Goal: Transaction & Acquisition: Download file/media

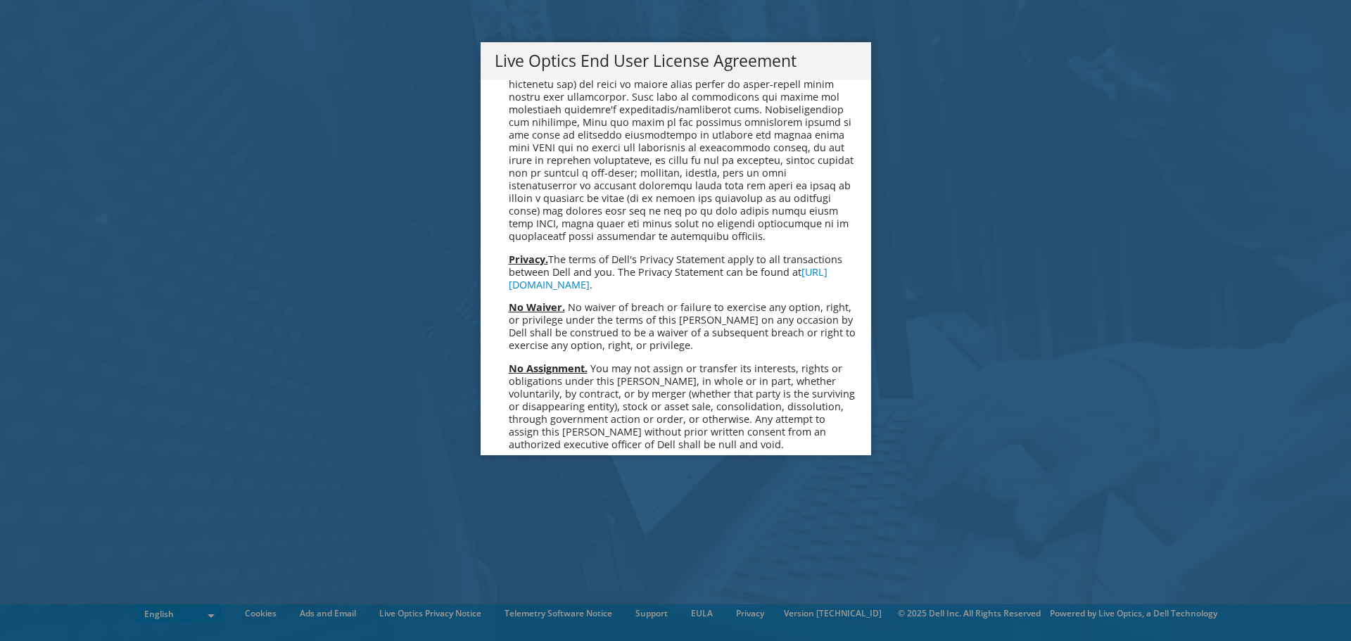
scroll to position [5322, 0]
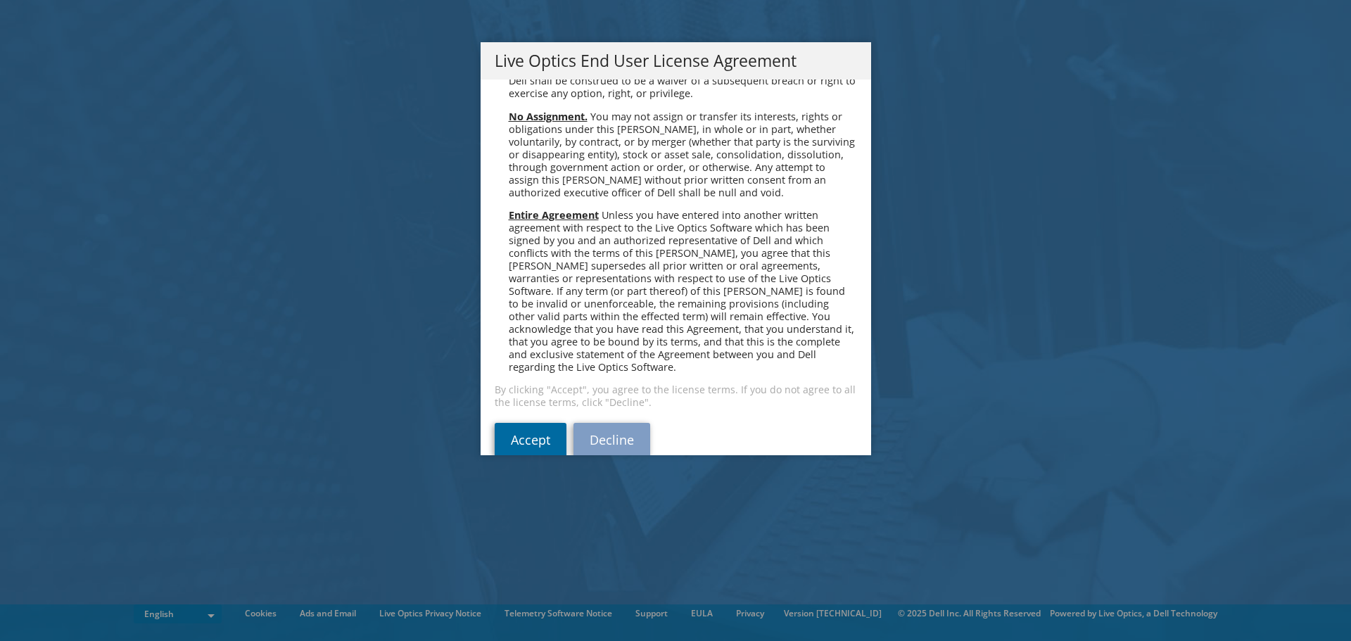
click at [530, 423] on link "Accept" at bounding box center [531, 440] width 72 height 34
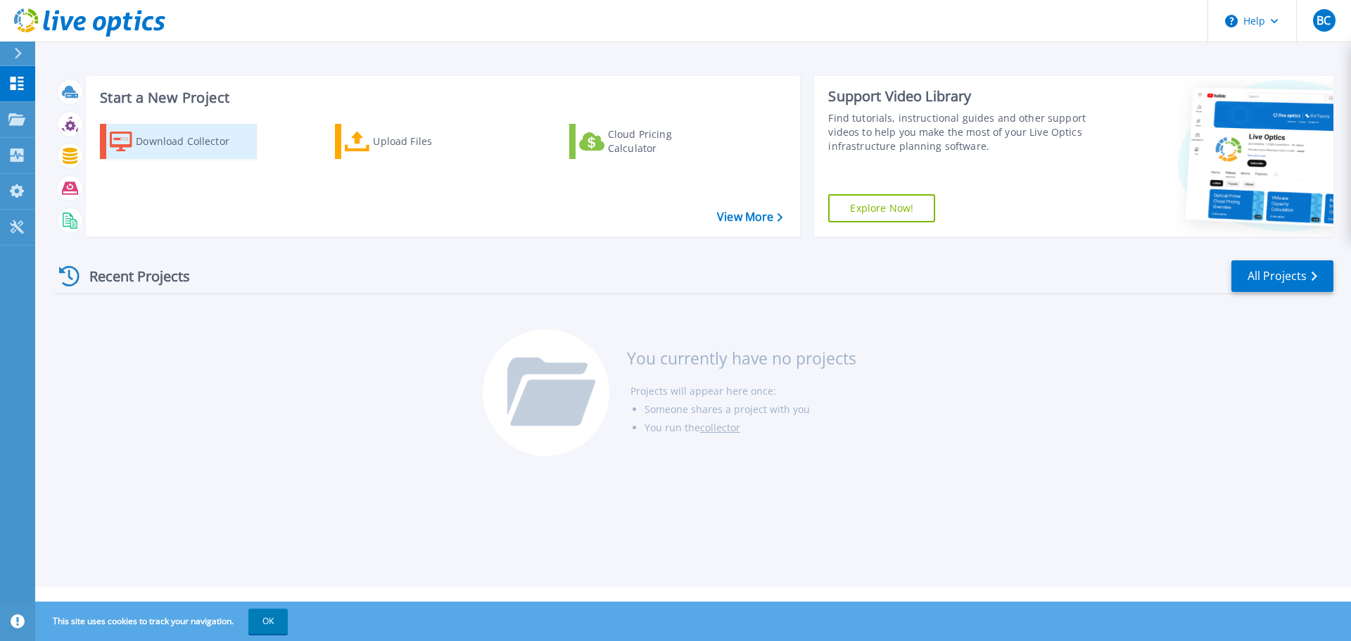
click at [143, 140] on div "Download Collector" at bounding box center [192, 141] width 113 height 28
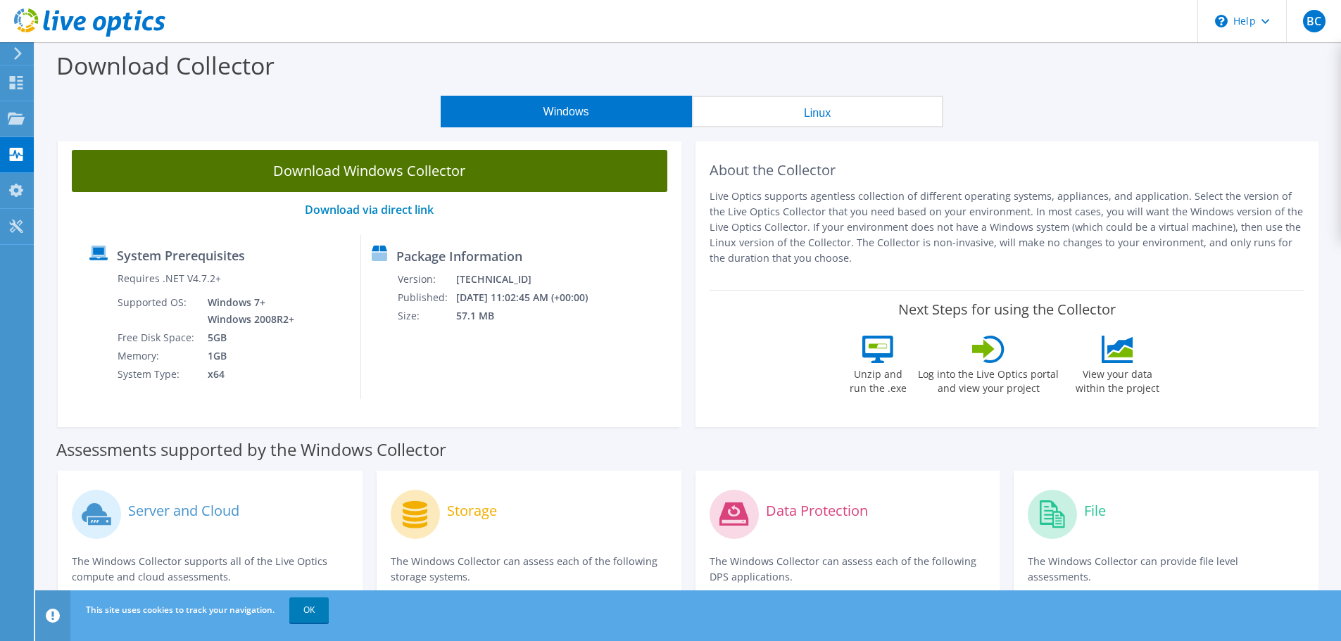
click at [388, 163] on link "Download Windows Collector" at bounding box center [369, 171] width 595 height 42
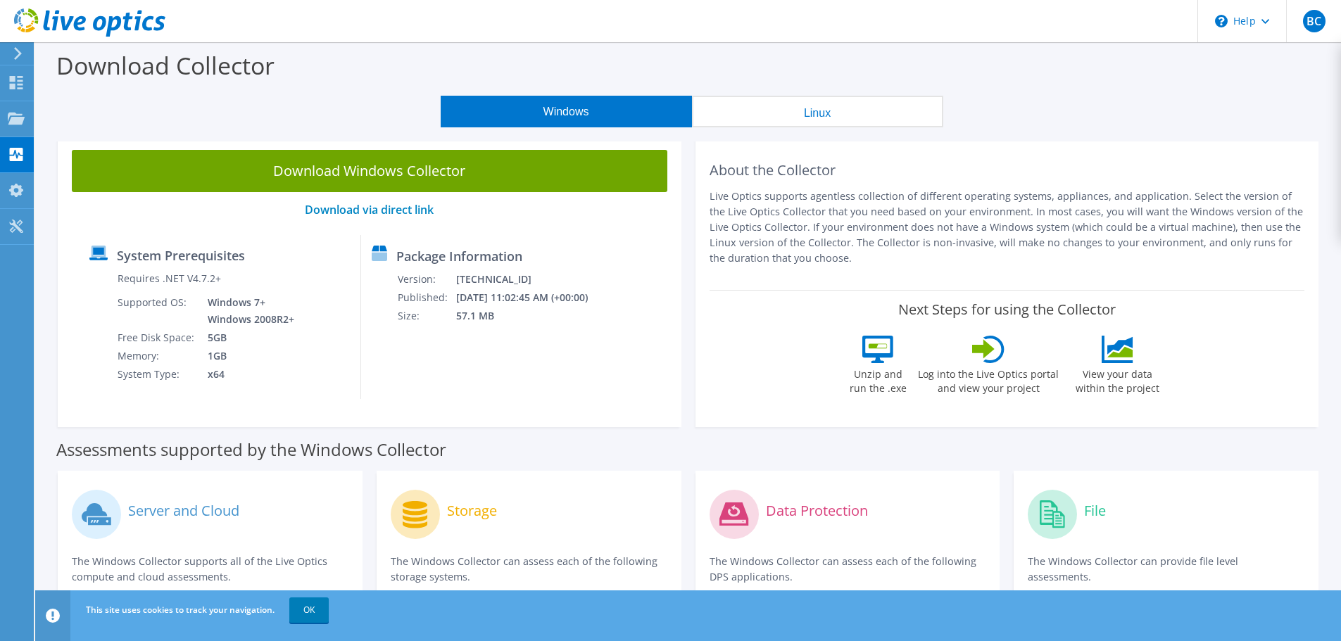
drag, startPoint x: 1062, startPoint y: 121, endPoint x: 1018, endPoint y: 122, distance: 44.4
click at [1062, 121] on div "Windows Linux" at bounding box center [691, 112] width 1284 height 32
